Goal: Task Accomplishment & Management: Use online tool/utility

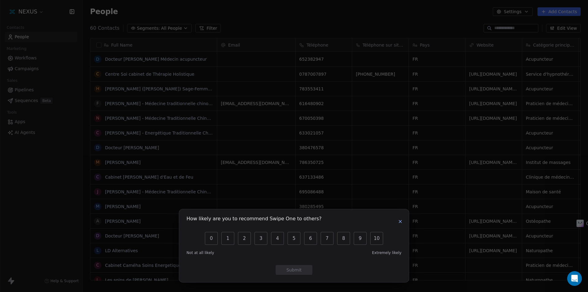
scroll to position [252, 501]
drag, startPoint x: 402, startPoint y: 221, endPoint x: 374, endPoint y: 206, distance: 31.4
click at [402, 221] on icon "button" at bounding box center [400, 221] width 5 height 5
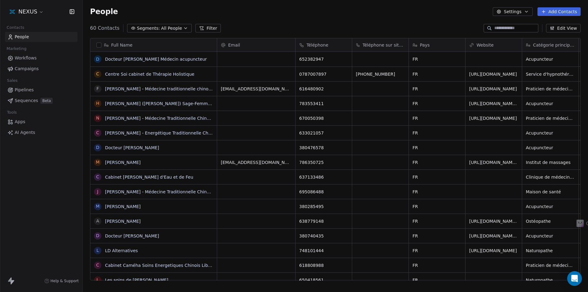
click at [39, 14] on html "NEXUS Contacts People Marketing Workflows Campaigns Sales Pipelines Sequences B…" at bounding box center [294, 146] width 588 height 292
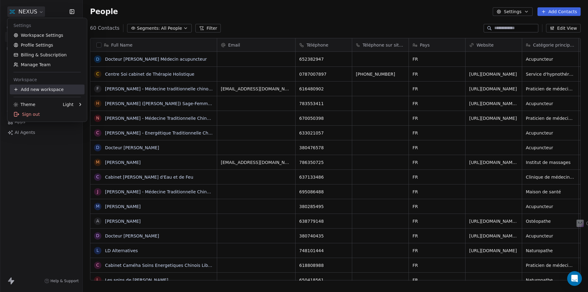
click at [39, 89] on div "Add new workspace" at bounding box center [47, 90] width 75 height 10
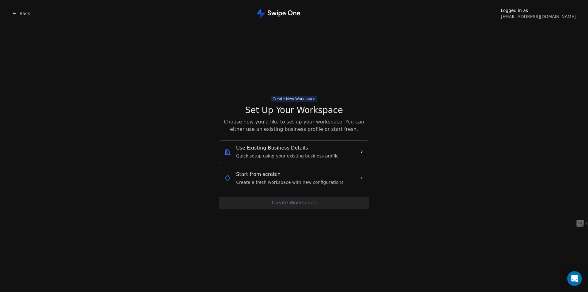
click at [258, 150] on span "Use Existing Business Details" at bounding box center [272, 147] width 72 height 7
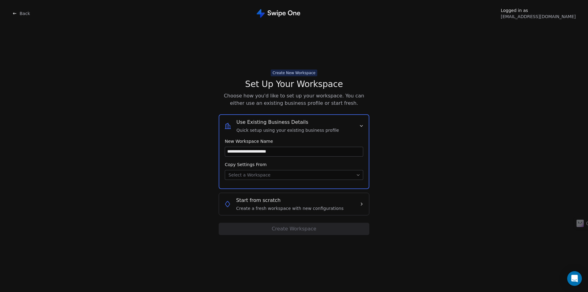
type input "**********"
click at [235, 176] on body "**********" at bounding box center [294, 146] width 588 height 292
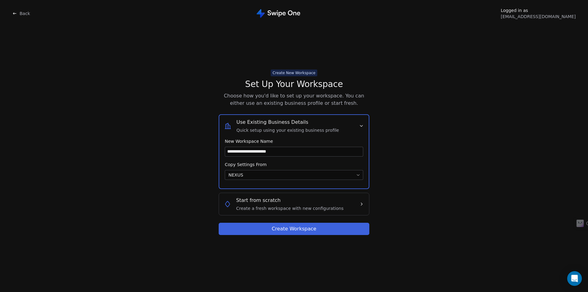
click at [275, 231] on button "Create Workspace" at bounding box center [294, 229] width 151 height 12
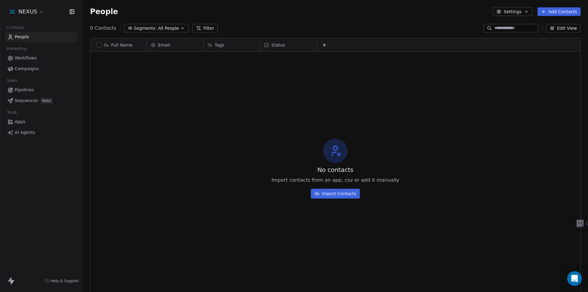
scroll to position [252, 501]
click at [529, 13] on icon "button" at bounding box center [526, 11] width 5 height 5
click at [525, 25] on span "Contact Properties" at bounding box center [530, 25] width 40 height 6
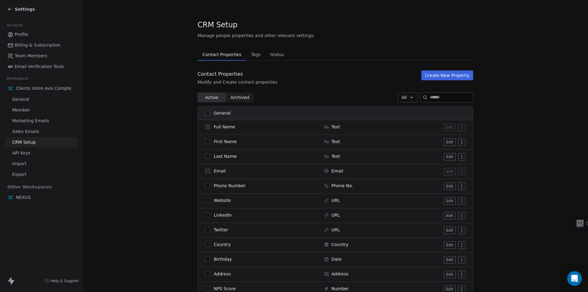
click at [36, 153] on link "API Keys" at bounding box center [41, 153] width 73 height 10
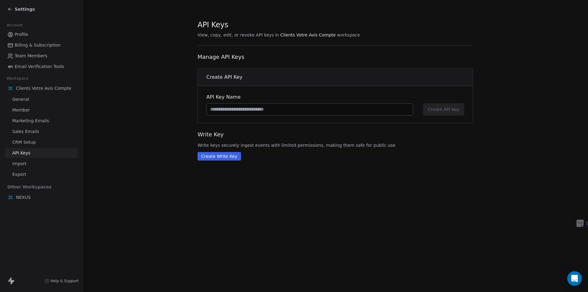
click at [228, 107] on input at bounding box center [310, 110] width 206 height 12
type input "**********"
click at [447, 110] on span "Create API Key" at bounding box center [444, 109] width 32 height 6
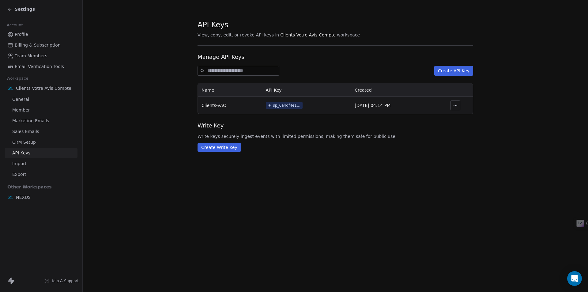
click at [284, 106] on div "sp_6a4df4e10a164737a124d361d5bae654" at bounding box center [287, 106] width 28 height 6
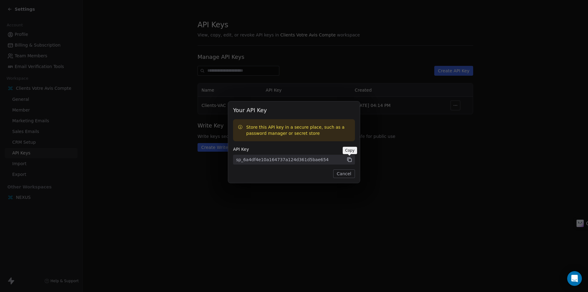
click at [348, 159] on icon at bounding box center [349, 159] width 3 height 3
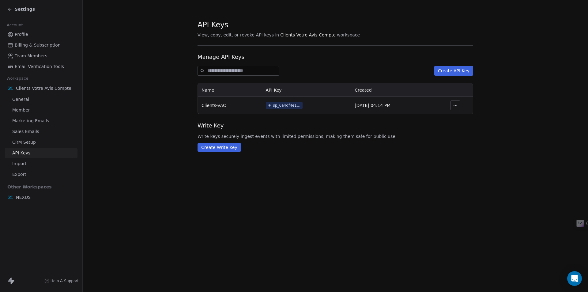
click at [68, 280] on span "Help & Support" at bounding box center [65, 280] width 28 height 5
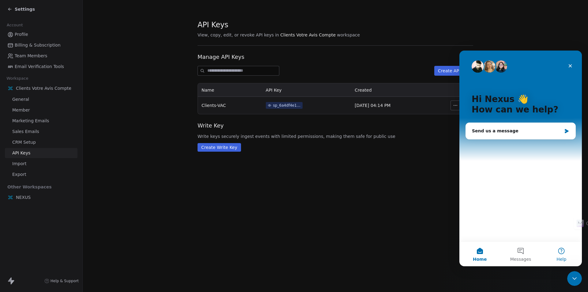
click at [561, 252] on button "Help" at bounding box center [561, 254] width 41 height 25
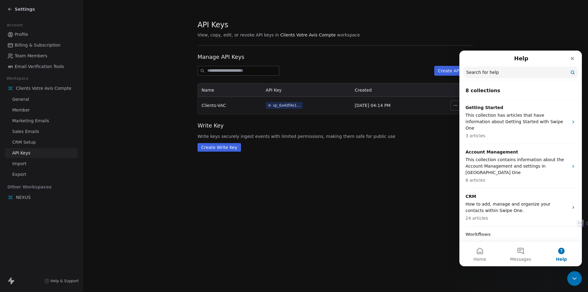
click at [520, 72] on input "Search for help" at bounding box center [520, 72] width 115 height 12
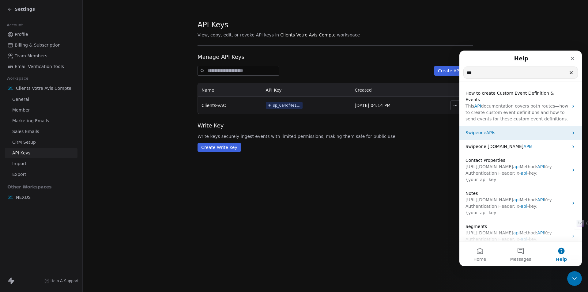
type input "***"
click at [489, 130] on span "APIs" at bounding box center [490, 132] width 9 height 5
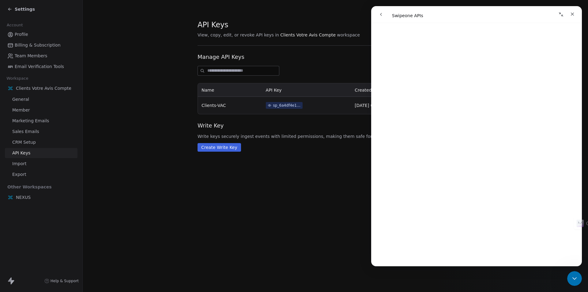
scroll to position [1750, 0]
click at [481, 258] on link "Open in help center" at bounding box center [476, 257] width 49 height 5
